Goal: Obtain resource: Obtain resource

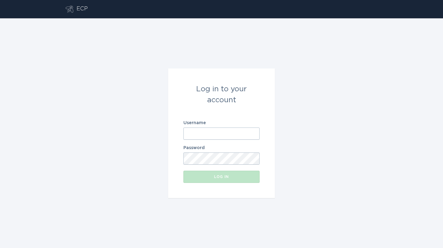
click at [212, 129] on input "Username" at bounding box center [222, 134] width 76 height 12
paste input "[EMAIL_ADDRESS][DOMAIN_NAME]"
type input "[EMAIL_ADDRESS][DOMAIN_NAME]"
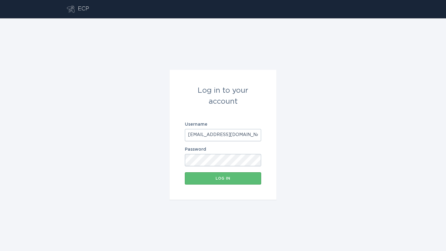
click at [174, 179] on form "Log in to your account Username [EMAIL_ADDRESS][DOMAIN_NAME] Password Log in" at bounding box center [223, 135] width 107 height 130
click at [193, 179] on div "Log in" at bounding box center [223, 179] width 70 height 4
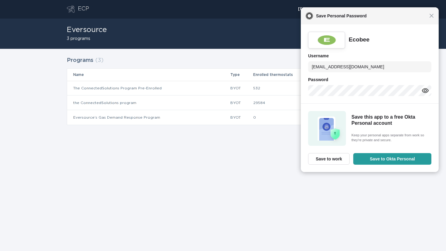
click at [435, 14] on div "Close Save Personal Password" at bounding box center [370, 15] width 138 height 17
click at [431, 16] on span "Close" at bounding box center [431, 15] width 5 height 5
click at [433, 19] on div "Close Save Personal Password" at bounding box center [370, 15] width 138 height 17
click at [430, 17] on span "Close" at bounding box center [431, 15] width 5 height 5
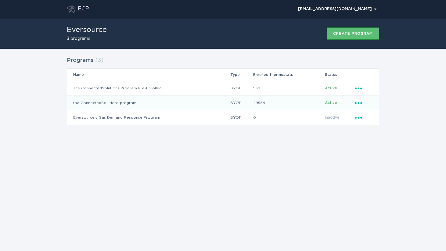
click at [359, 102] on icon "Popover menu" at bounding box center [358, 103] width 7 height 2
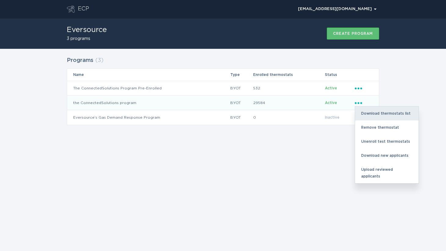
click at [378, 112] on div "Download thermostats list" at bounding box center [386, 113] width 63 height 14
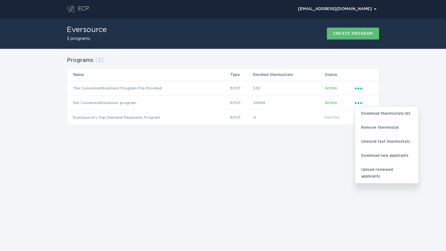
click at [413, 70] on div "Programs ( 3 ) Name Type Enrolled thermostats Status The ConnectedSolutions Pro…" at bounding box center [223, 94] width 446 height 91
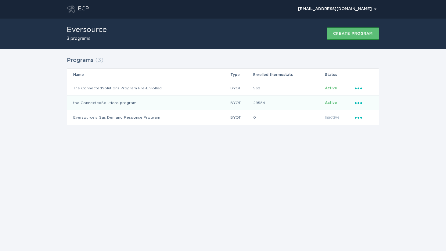
click at [361, 101] on icon "Ellipsis" at bounding box center [359, 101] width 9 height 5
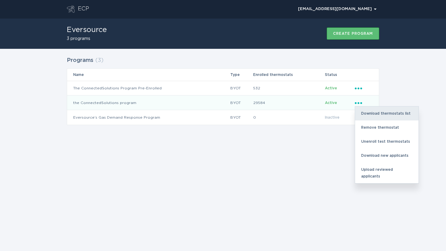
click at [366, 112] on div "Download thermostats list" at bounding box center [386, 113] width 63 height 14
click at [375, 112] on div "Download thermostats list" at bounding box center [386, 113] width 63 height 14
click at [379, 112] on div "Download thermostats list" at bounding box center [386, 113] width 63 height 14
click at [391, 110] on div "Download thermostats list" at bounding box center [386, 113] width 63 height 14
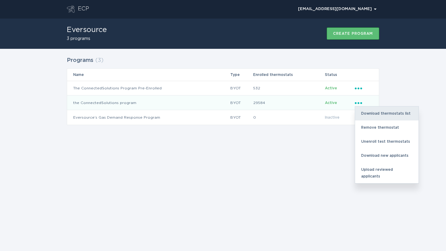
click at [391, 110] on div "Download thermostats list" at bounding box center [386, 113] width 63 height 14
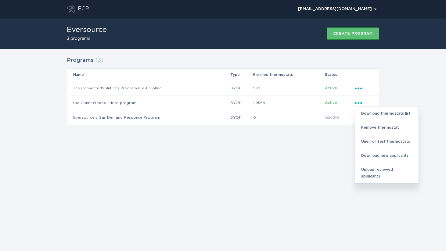
click at [400, 57] on div "Programs ( 3 ) Name Type Enrolled thermostats Status The ConnectedSolutions Pro…" at bounding box center [223, 94] width 446 height 91
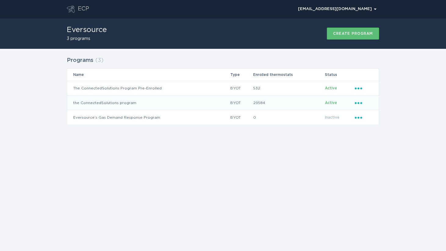
click at [358, 102] on icon "Ellipsis" at bounding box center [359, 101] width 9 height 5
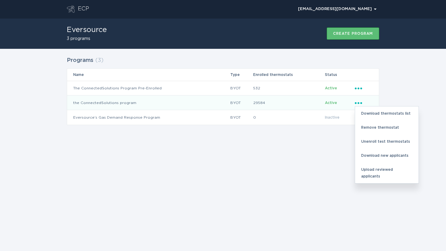
click at [99, 100] on td "the ConnectedSolutions program" at bounding box center [148, 102] width 163 height 15
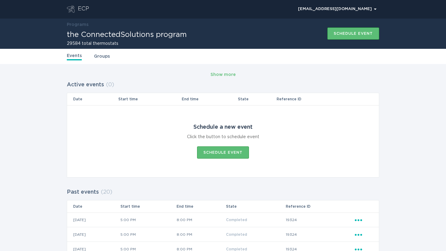
click at [101, 55] on link "Groups" at bounding box center [102, 56] width 16 height 7
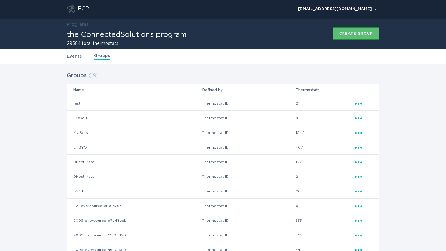
click at [77, 57] on link "Events" at bounding box center [74, 56] width 15 height 7
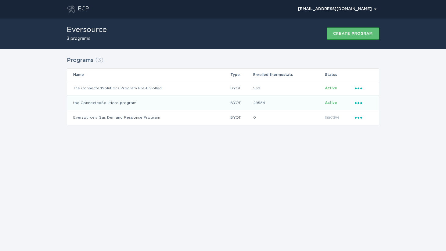
click at [357, 100] on icon "Ellipsis" at bounding box center [359, 101] width 9 height 5
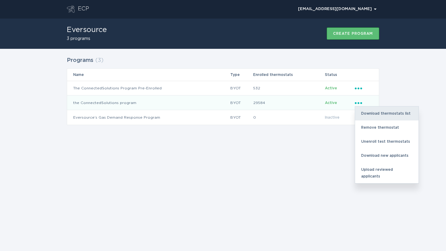
click at [386, 113] on div "Download thermostats list" at bounding box center [386, 113] width 63 height 14
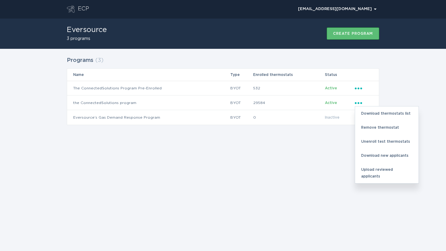
click at [401, 71] on div "Programs ( 3 ) Name Type Enrolled thermostats Status The ConnectedSolutions Pro…" at bounding box center [223, 94] width 446 height 91
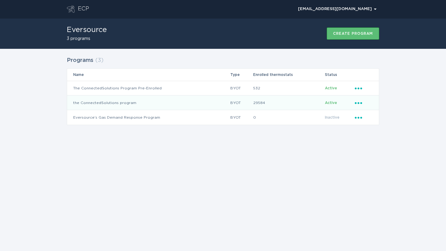
click at [358, 103] on icon "Popover menu" at bounding box center [358, 103] width 7 height 2
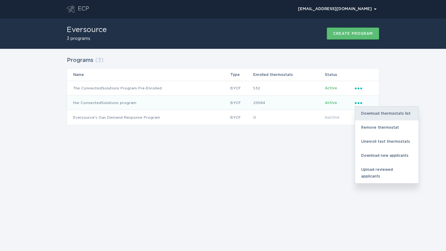
click at [385, 111] on div "Download thermostats list" at bounding box center [386, 113] width 63 height 14
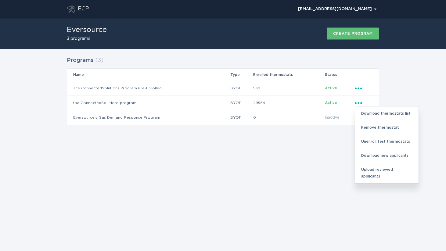
click at [407, 77] on div "Programs ( 3 ) Name Type Enrolled thermostats Status The ConnectedSolutions Pro…" at bounding box center [223, 94] width 446 height 91
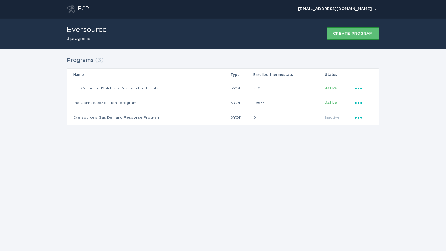
click at [407, 7] on div "ECP [EMAIL_ADDRESS][DOMAIN_NAME] Chevron" at bounding box center [223, 9] width 446 height 18
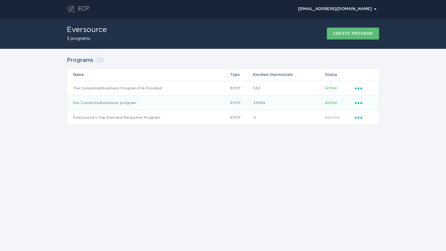
click at [356, 102] on icon "Ellipsis" at bounding box center [359, 101] width 9 height 5
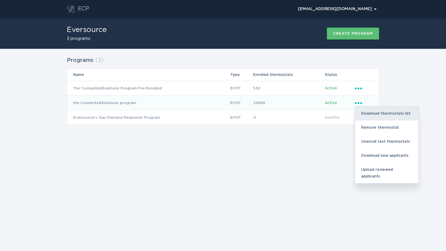
click at [371, 116] on div "Download thermostats list" at bounding box center [386, 113] width 63 height 14
click at [379, 111] on div "Download thermostats list" at bounding box center [386, 113] width 63 height 14
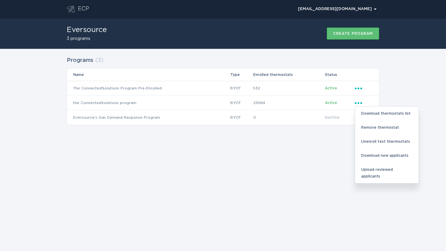
click at [406, 99] on div "Programs ( 3 ) Name Type Enrolled thermostats Status The ConnectedSolutions Pro…" at bounding box center [223, 94] width 446 height 91
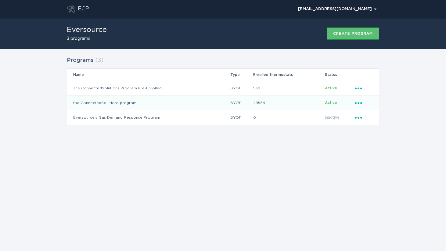
click at [330, 102] on span "Active" at bounding box center [331, 103] width 12 height 4
click at [356, 102] on icon "Ellipsis" at bounding box center [359, 101] width 9 height 5
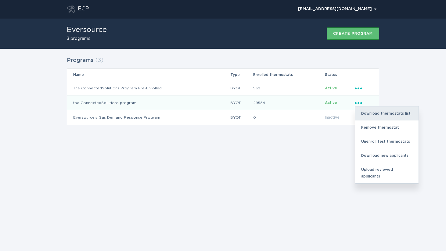
click at [376, 113] on div "Download thermostats list" at bounding box center [386, 113] width 63 height 14
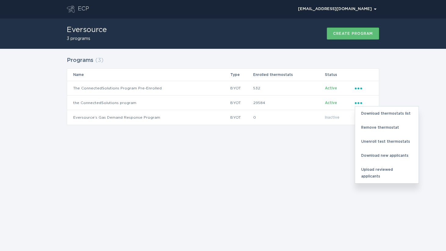
click at [188, 182] on div "ECP [EMAIL_ADDRESS][DOMAIN_NAME] Chevron Eversource 3 programs Create program P…" at bounding box center [223, 125] width 446 height 251
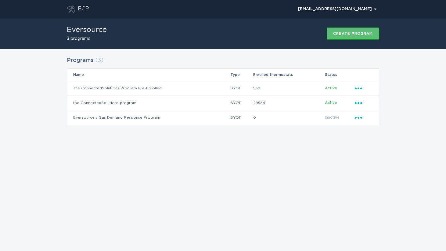
click at [392, 102] on div "Programs ( 3 ) Name Type Enrolled thermostats Status The ConnectedSolutions Pro…" at bounding box center [223, 94] width 446 height 91
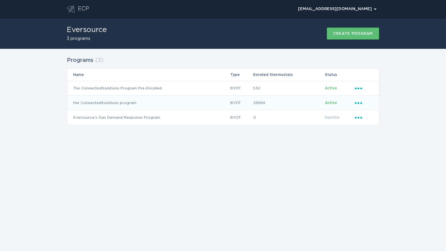
click at [355, 101] on icon "Ellipsis" at bounding box center [359, 101] width 9 height 5
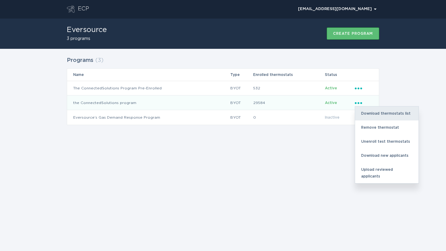
click at [369, 114] on div "Download thermostats list" at bounding box center [386, 113] width 63 height 14
